Goal: Information Seeking & Learning: Learn about a topic

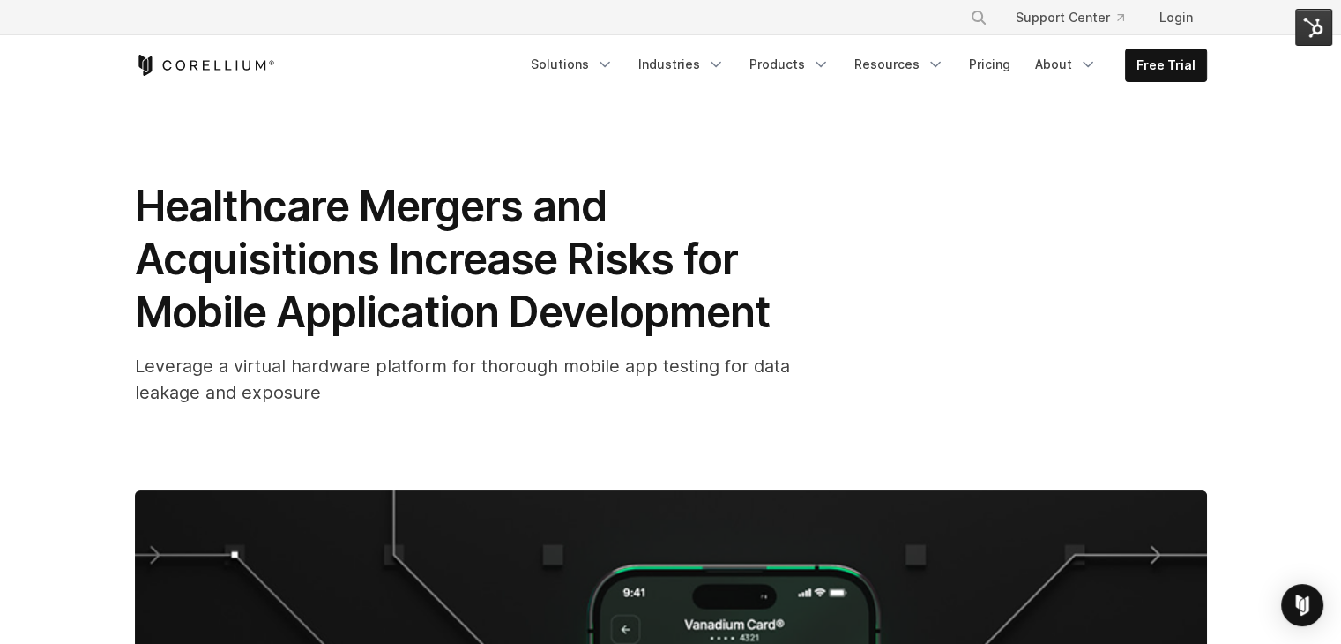
click at [1319, 27] on img at bounding box center [1313, 27] width 37 height 37
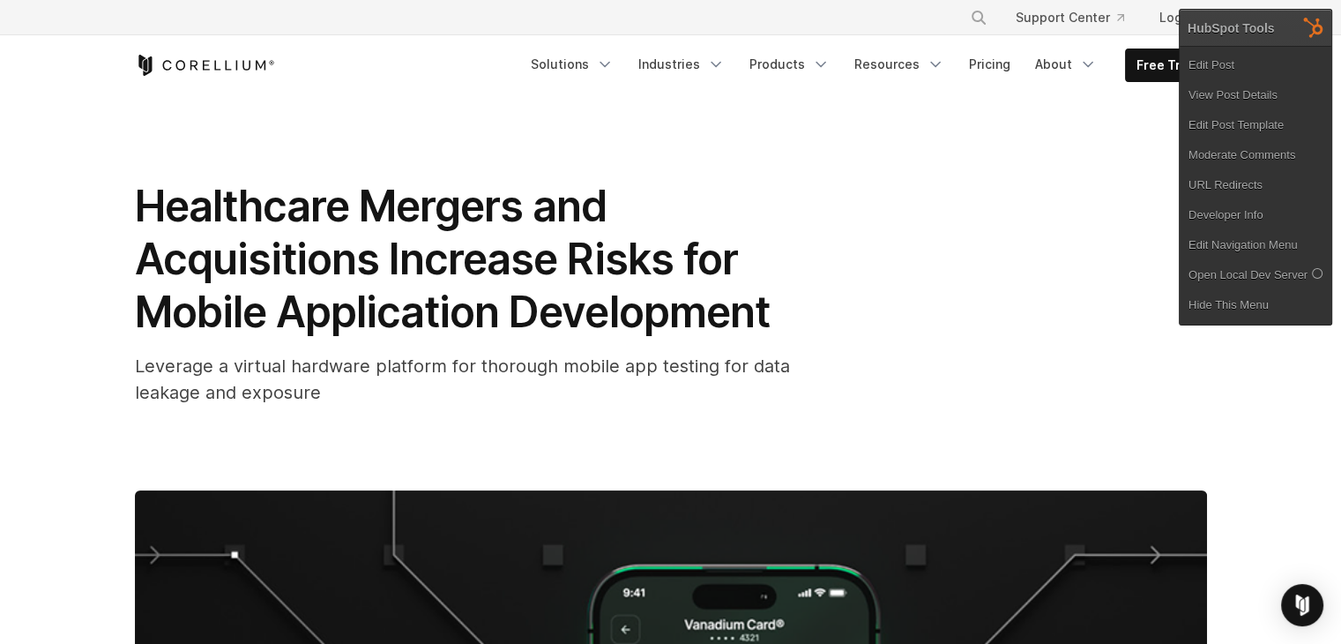
click at [1275, 56] on link "Edit Post" at bounding box center [1256, 65] width 152 height 30
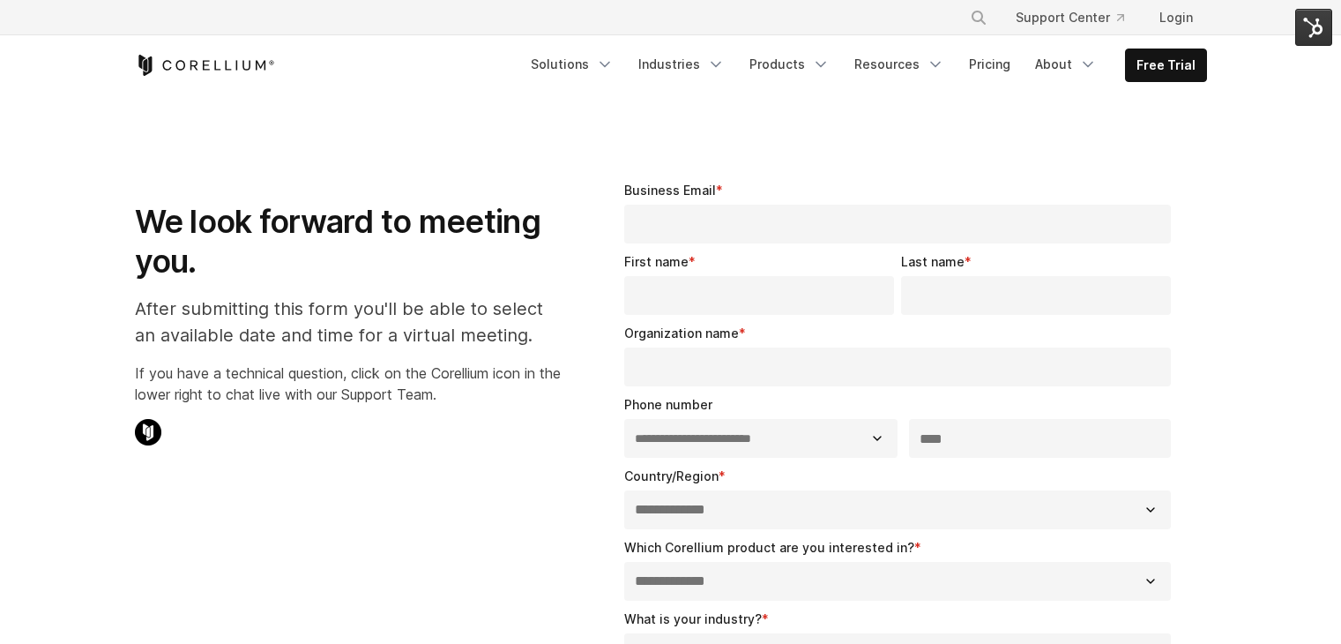
select select "**"
